Goal: Use online tool/utility: Use online tool/utility

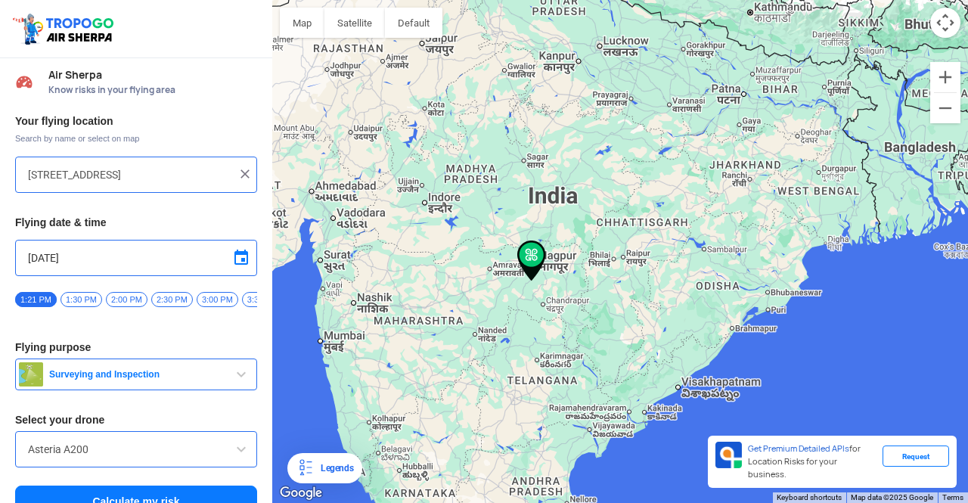
drag, startPoint x: 567, startPoint y: 280, endPoint x: 597, endPoint y: 269, distance: 31.6
click at [597, 269] on div at bounding box center [620, 251] width 696 height 503
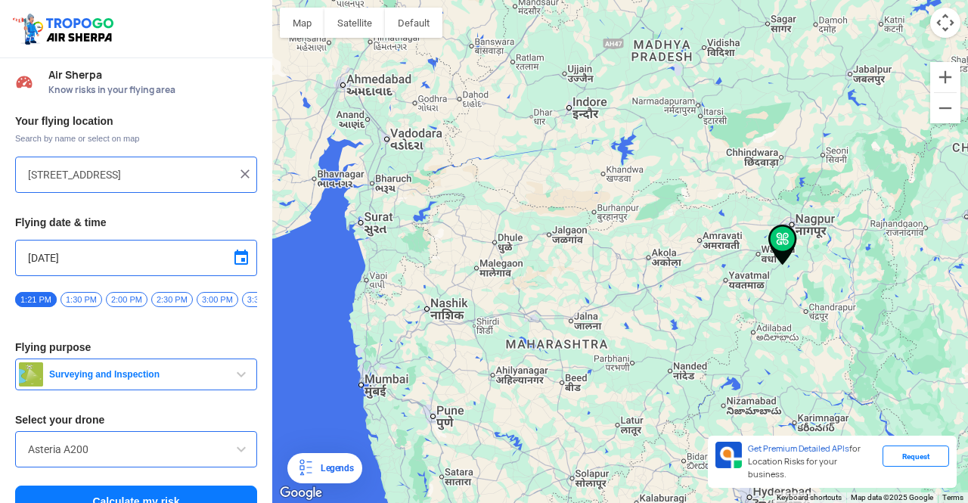
drag, startPoint x: 461, startPoint y: 273, endPoint x: 652, endPoint y: 272, distance: 191.4
click at [652, 272] on div at bounding box center [620, 251] width 696 height 503
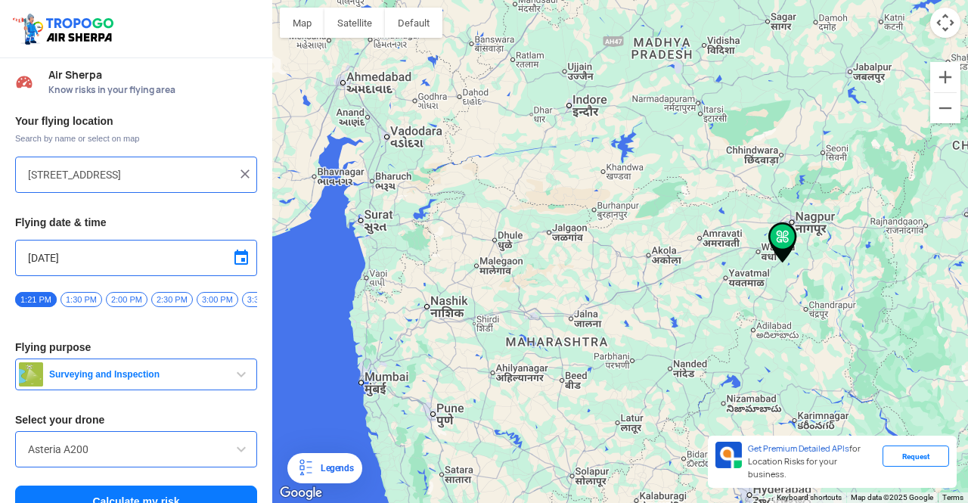
click at [445, 422] on div at bounding box center [620, 251] width 696 height 503
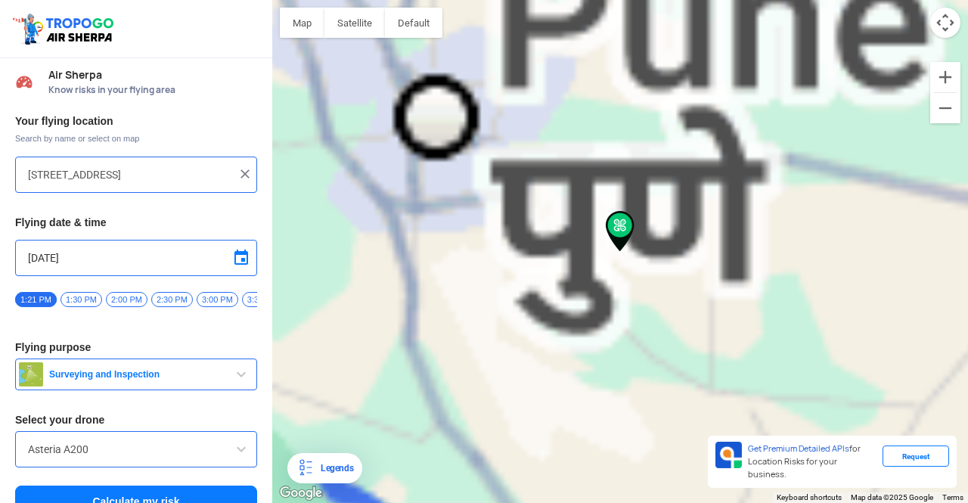
type input "[GEOGRAPHIC_DATA], [GEOGRAPHIC_DATA], [GEOGRAPHIC_DATA]"
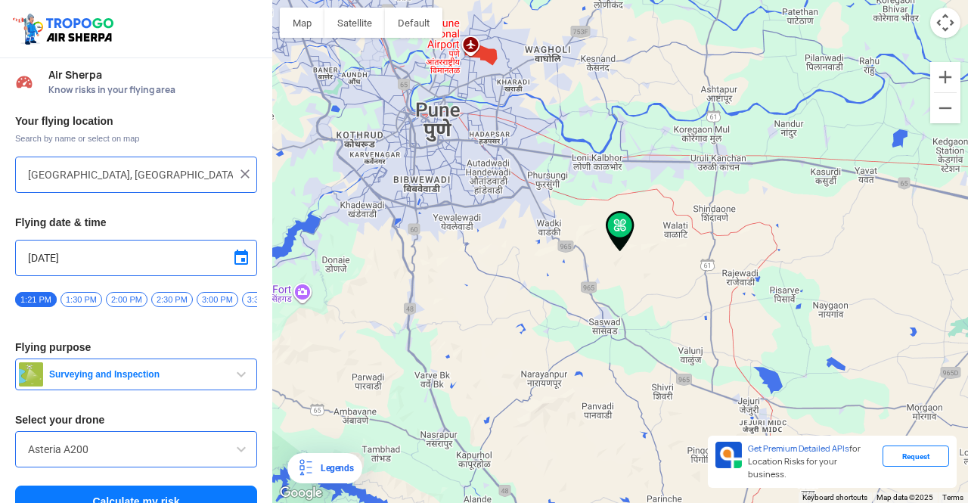
click at [120, 380] on span "Surveying and Inspection" at bounding box center [137, 374] width 189 height 12
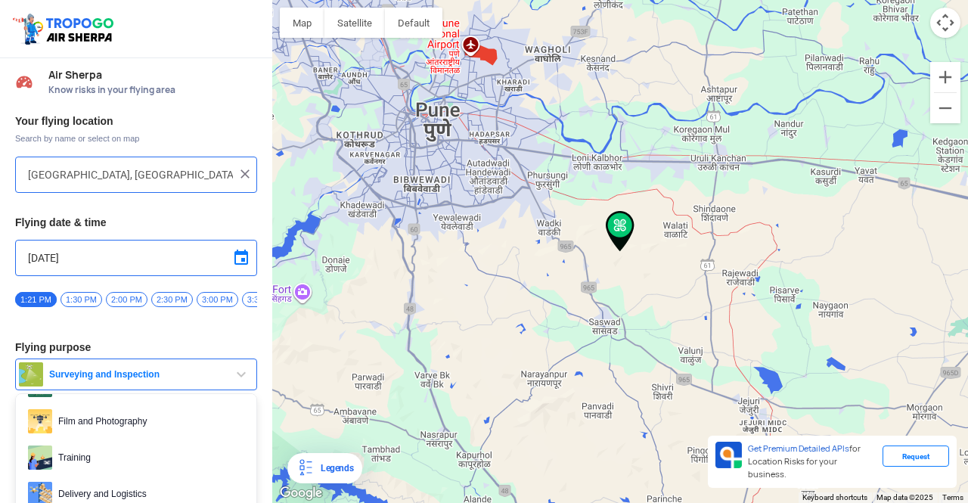
scroll to position [0, 209]
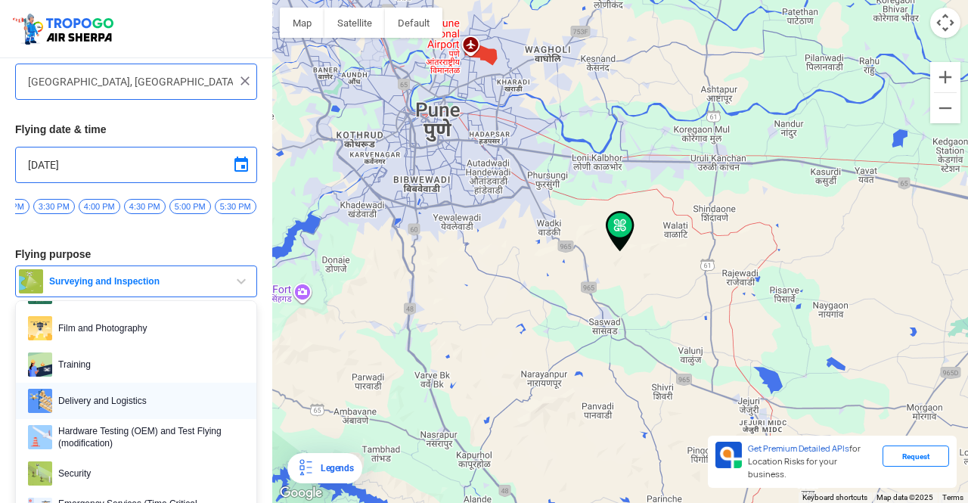
click at [115, 396] on span "Delivery and Logistics" at bounding box center [148, 401] width 192 height 24
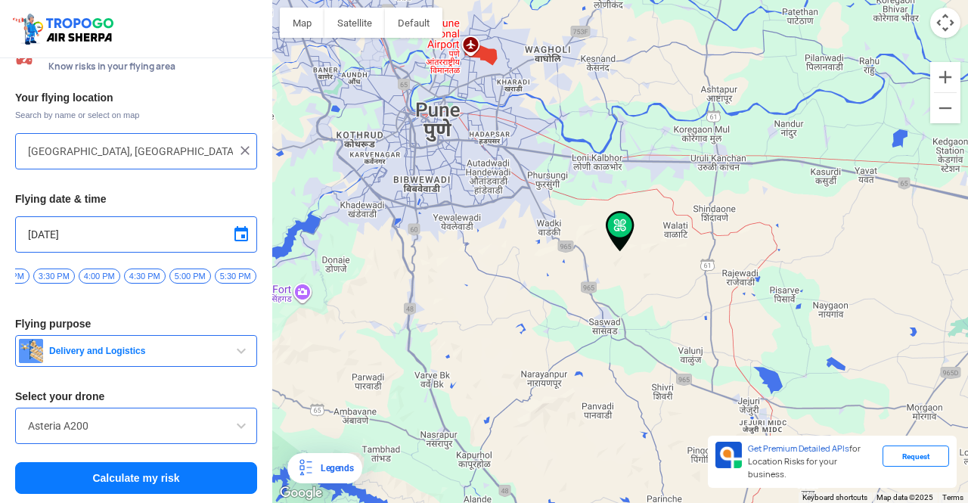
scroll to position [27, 0]
click at [106, 432] on input "Asteria A200" at bounding box center [136, 426] width 216 height 18
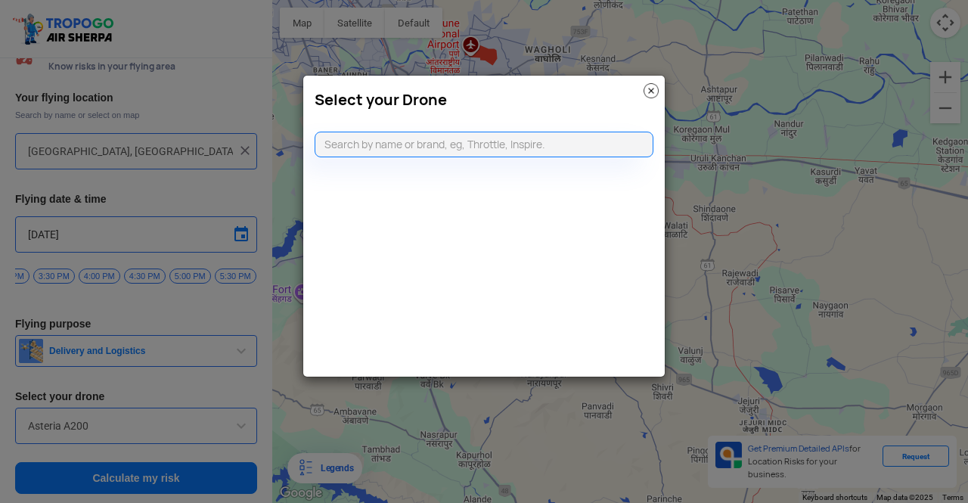
click at [649, 89] on img at bounding box center [651, 90] width 15 height 15
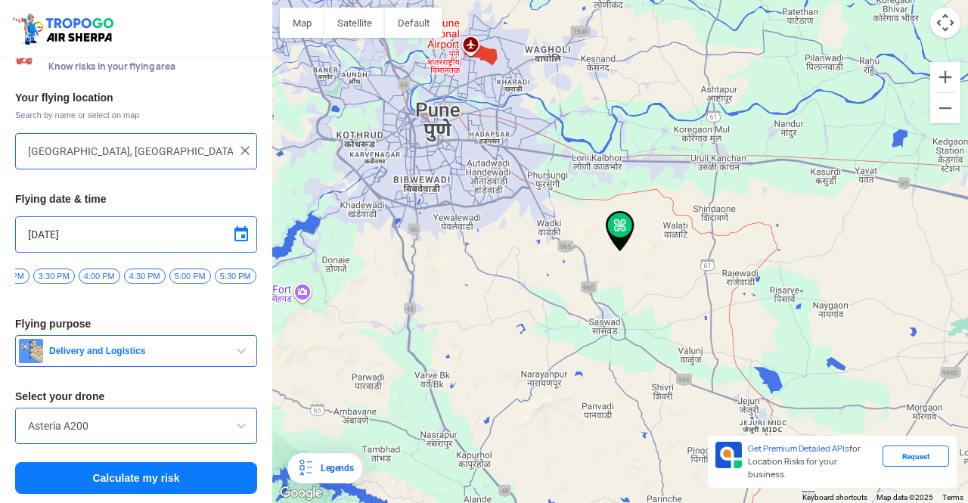
click at [153, 480] on button "Calculate my risk" at bounding box center [136, 478] width 242 height 32
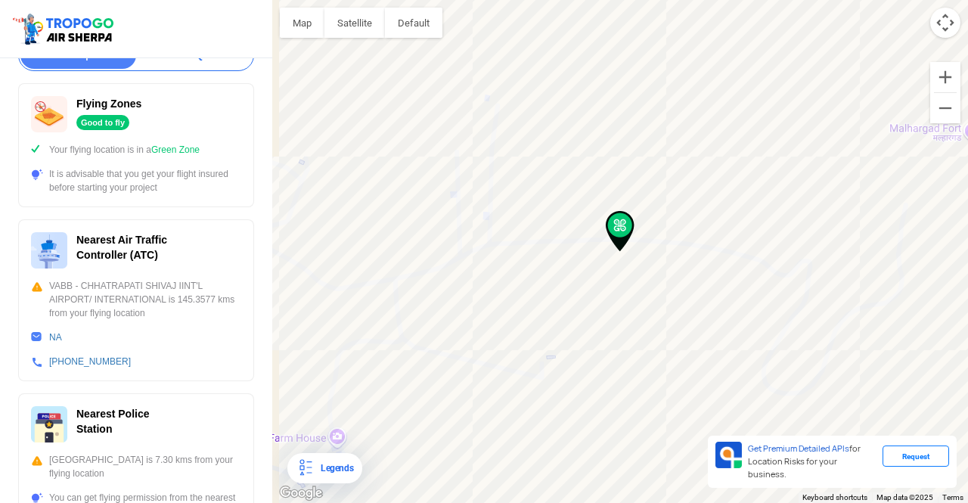
scroll to position [303, 0]
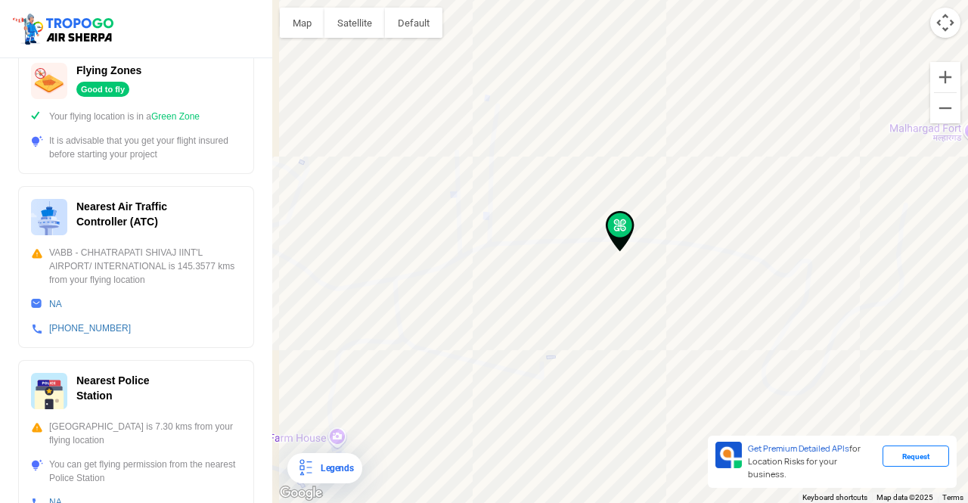
click at [277, 290] on div at bounding box center [620, 251] width 696 height 503
click at [275, 305] on div at bounding box center [620, 251] width 696 height 503
drag, startPoint x: 275, startPoint y: 305, endPoint x: 274, endPoint y: 316, distance: 11.4
click at [274, 316] on div at bounding box center [620, 251] width 696 height 503
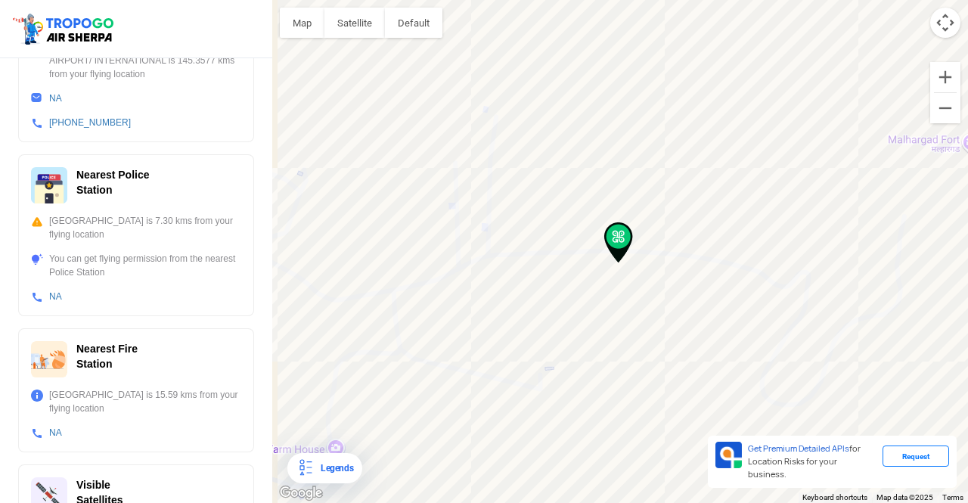
scroll to position [475, 0]
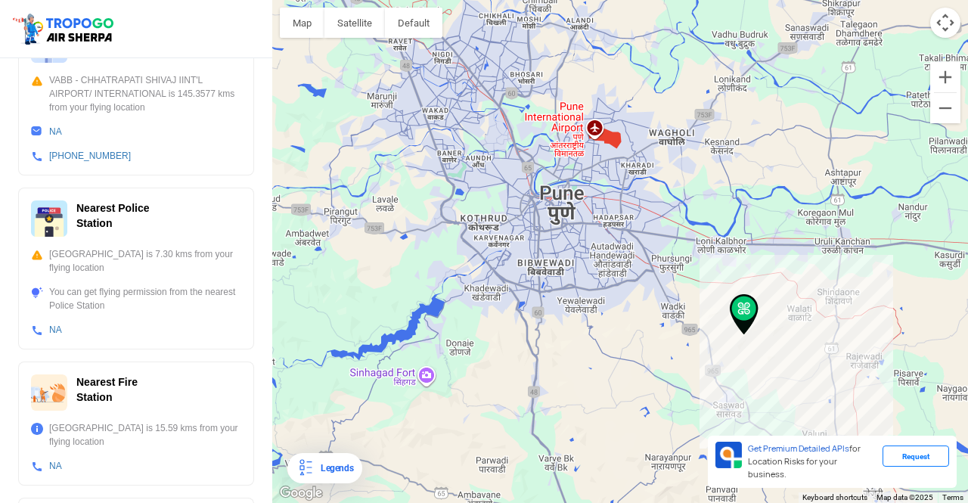
drag, startPoint x: 685, startPoint y: 270, endPoint x: 748, endPoint y: 334, distance: 89.3
click at [748, 334] on div at bounding box center [620, 251] width 696 height 503
click at [637, 173] on div at bounding box center [620, 251] width 696 height 503
click at [638, 173] on div at bounding box center [620, 251] width 696 height 503
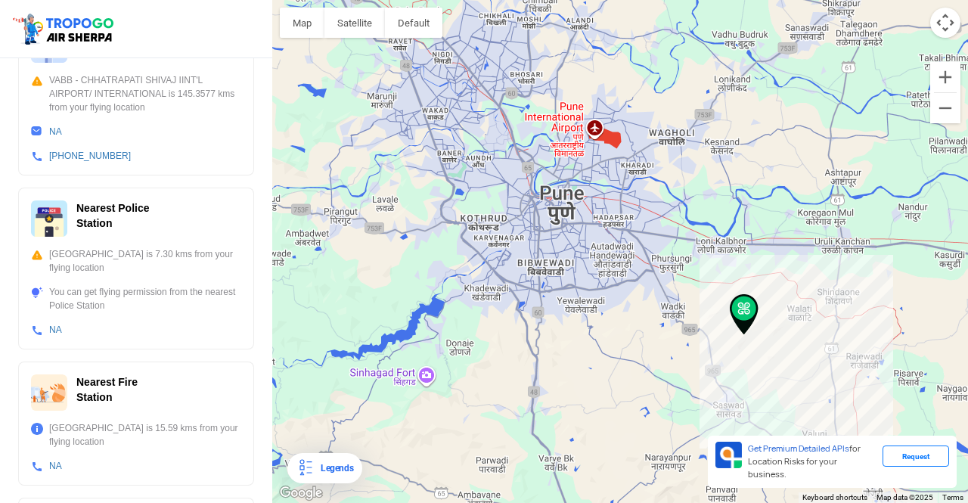
click at [638, 173] on div at bounding box center [620, 251] width 696 height 503
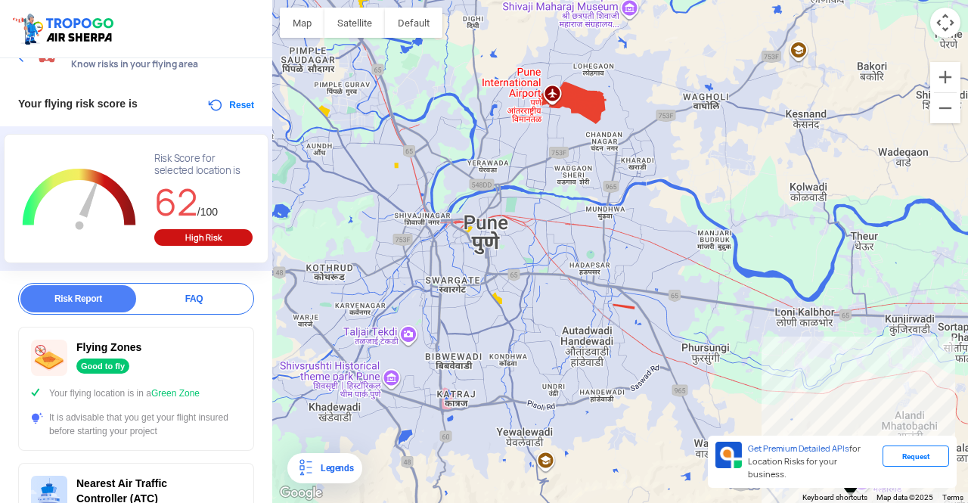
scroll to position [0, 0]
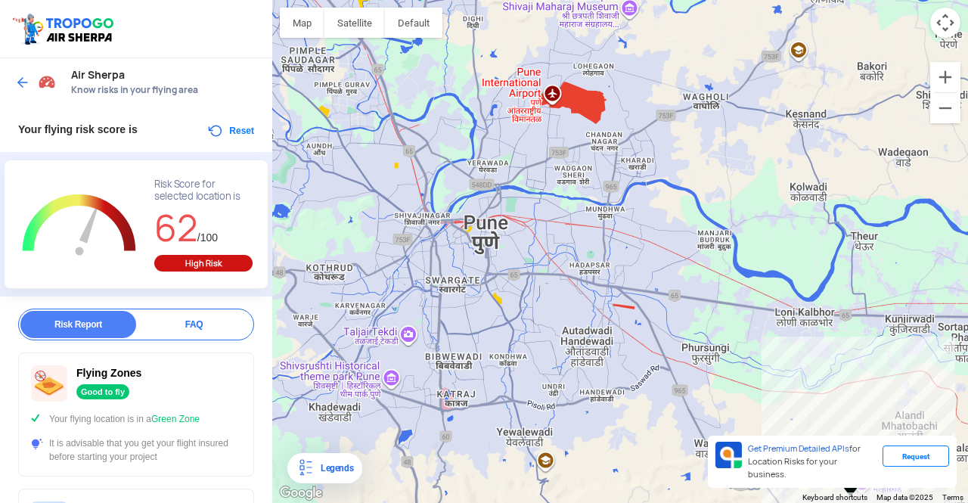
click at [244, 129] on button "Reset" at bounding box center [231, 131] width 48 height 18
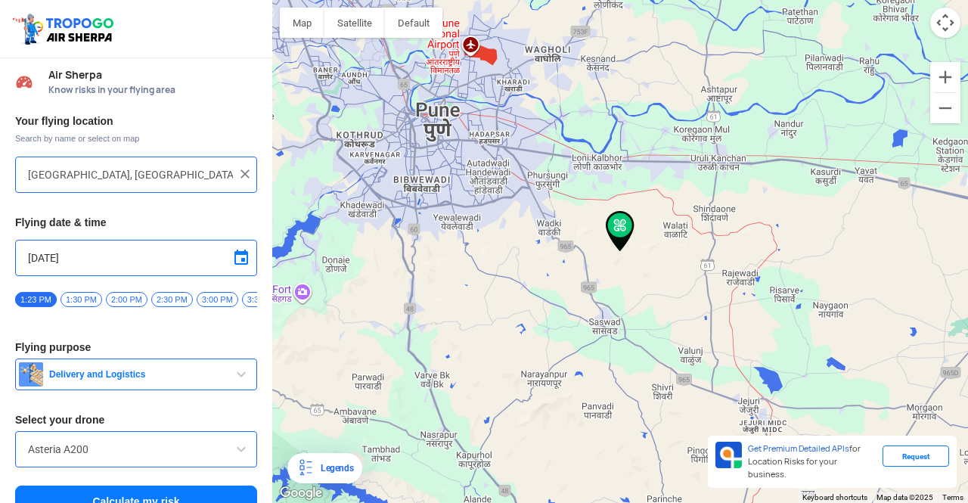
click at [464, 233] on div at bounding box center [620, 251] width 696 height 503
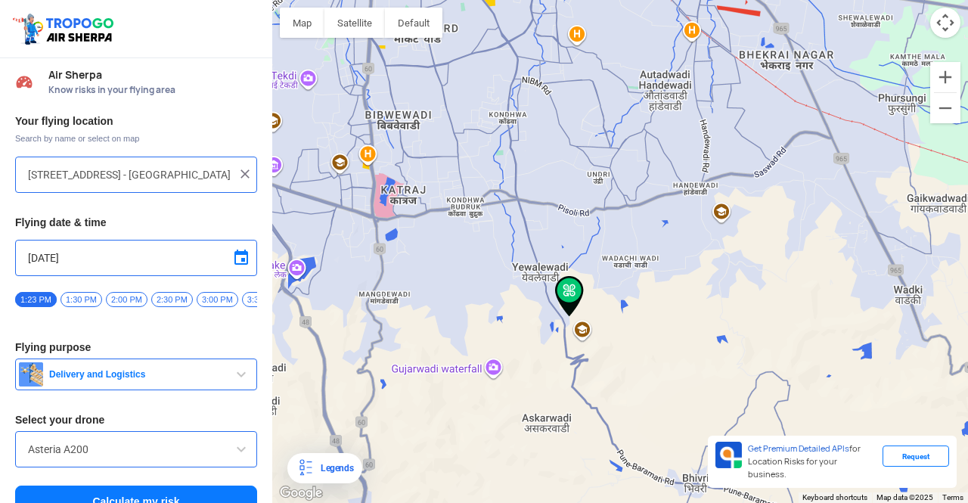
drag, startPoint x: 678, startPoint y: 182, endPoint x: 672, endPoint y: 220, distance: 38.3
click at [672, 220] on div at bounding box center [620, 251] width 696 height 503
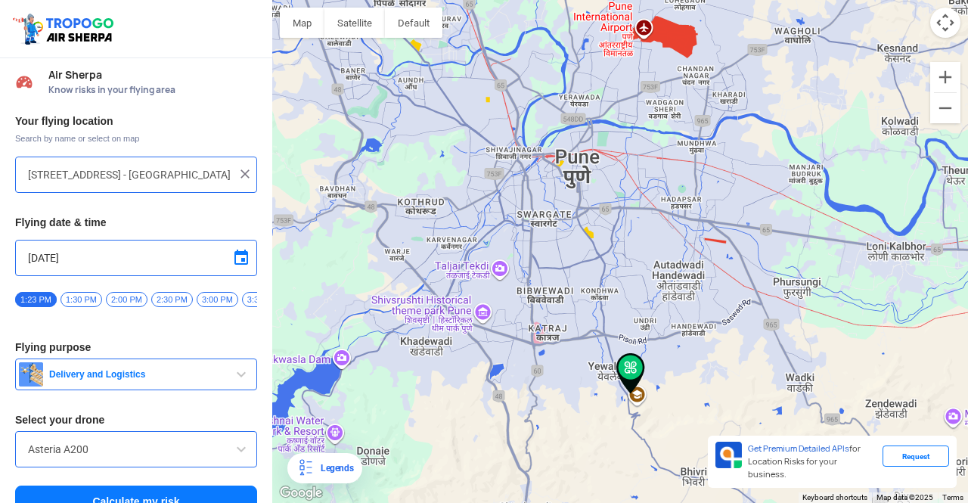
drag, startPoint x: 540, startPoint y: 124, endPoint x: 551, endPoint y: 243, distance: 119.2
click at [551, 243] on div at bounding box center [620, 251] width 696 height 503
click at [726, 109] on div at bounding box center [620, 251] width 696 height 503
type input "Kharadi [STREET_ADDRESS]"
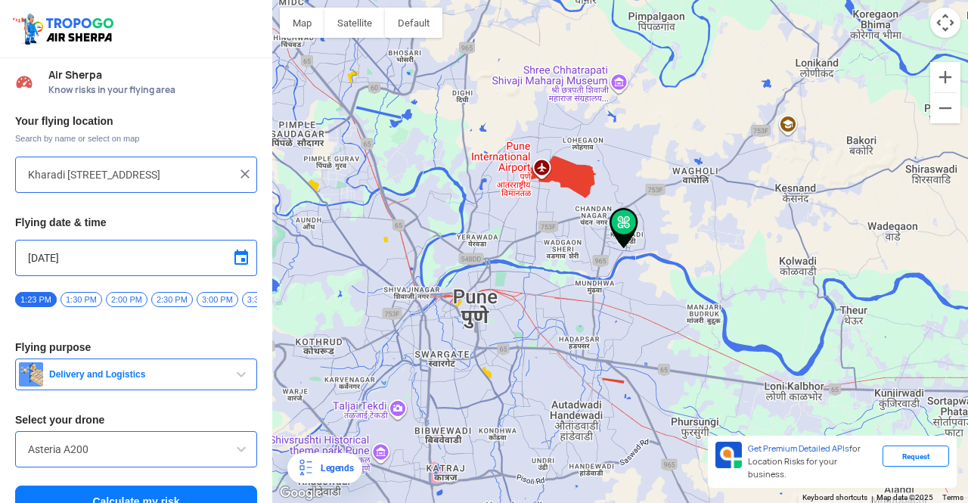
click at [539, 309] on div at bounding box center [620, 251] width 696 height 503
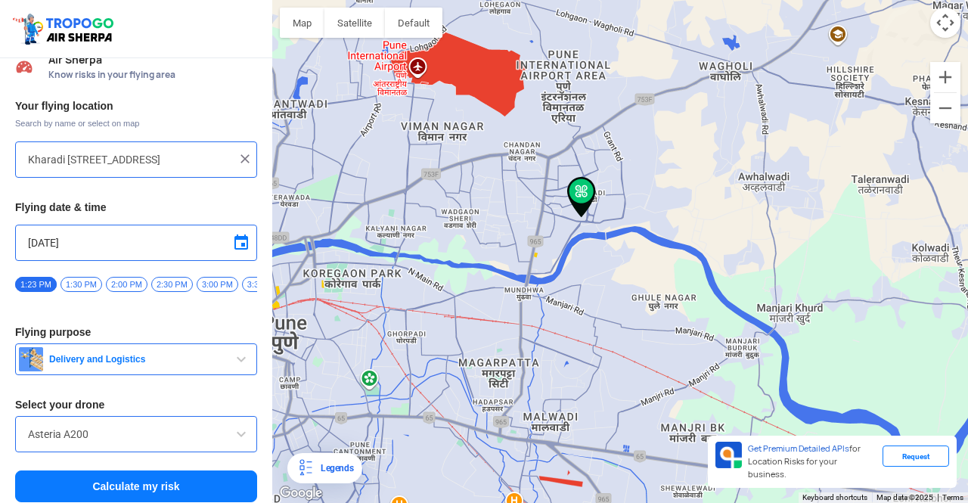
scroll to position [27, 0]
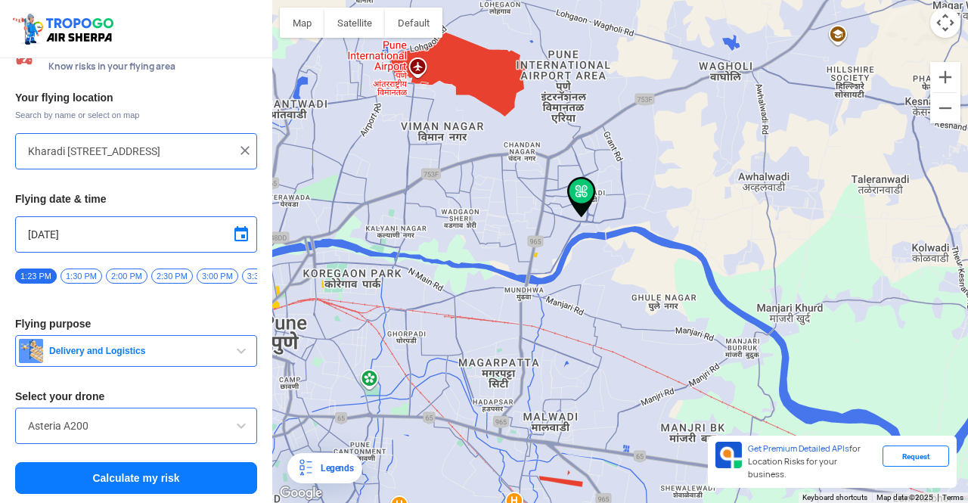
click at [147, 484] on button "Calculate my risk" at bounding box center [136, 478] width 242 height 32
